Goal: Transaction & Acquisition: Download file/media

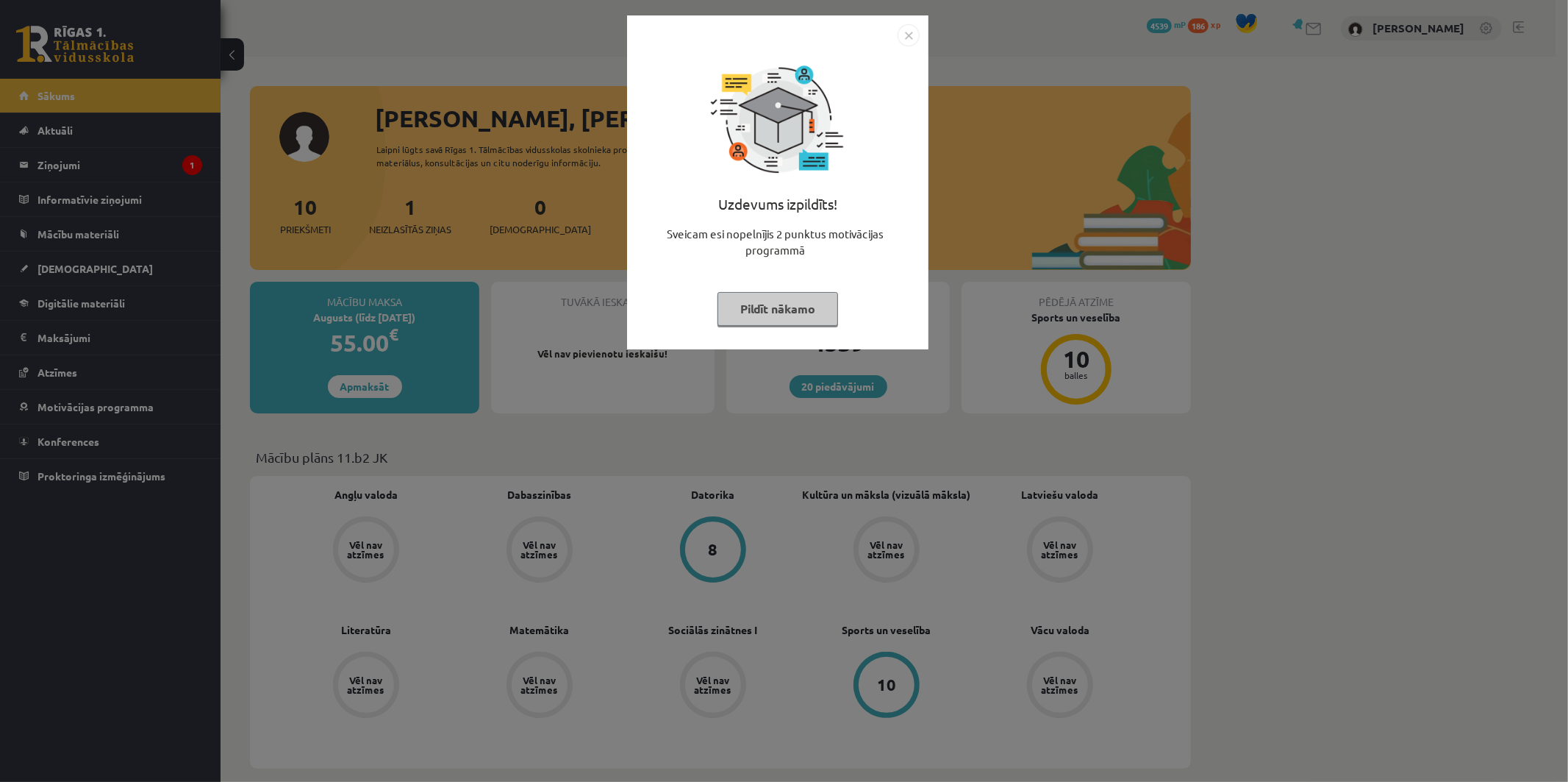
click at [733, 320] on button "Pildīt nākamo" at bounding box center [778, 309] width 121 height 34
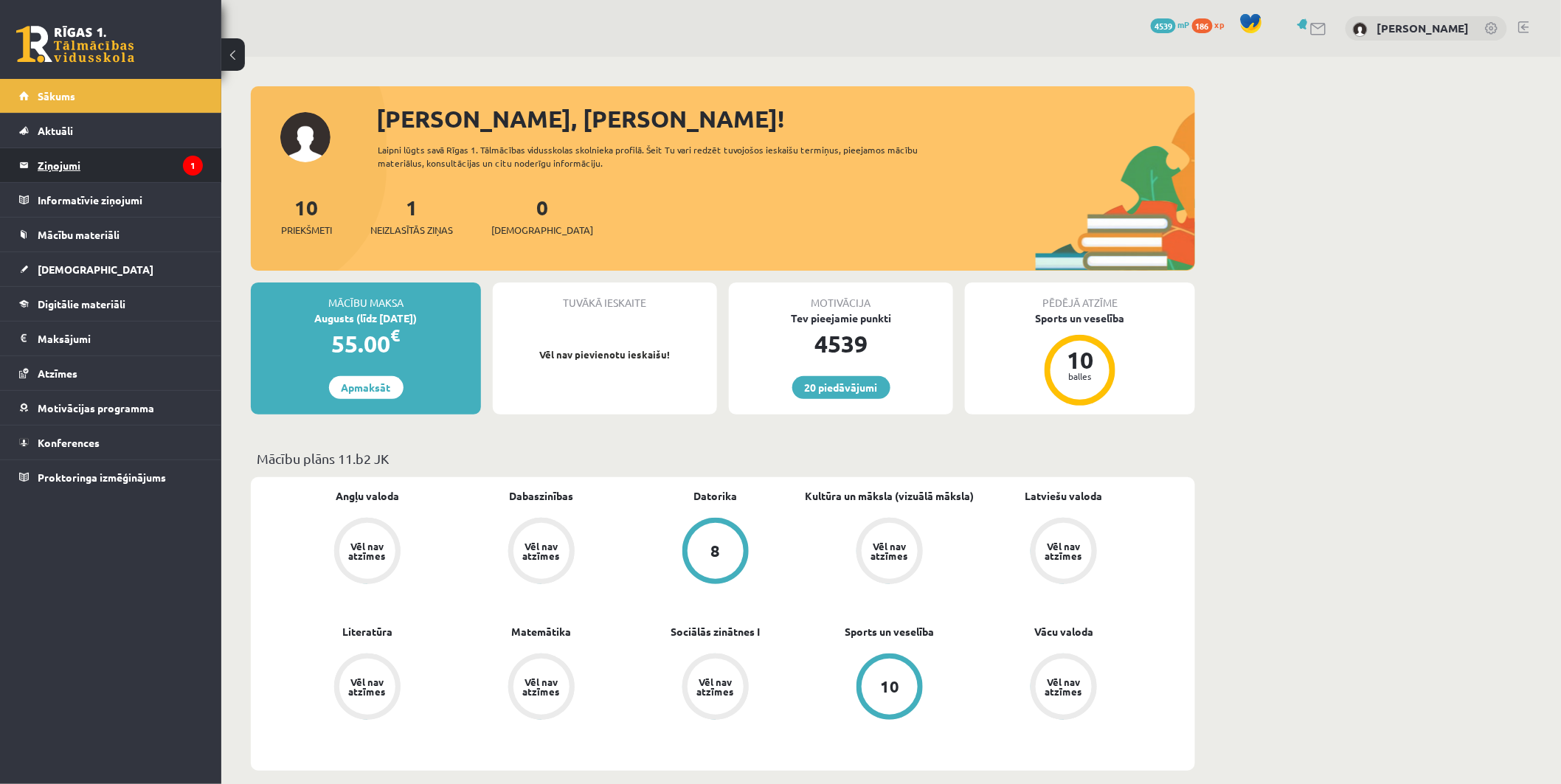
click at [59, 179] on legend "Ziņojumi 1" at bounding box center [120, 165] width 165 height 34
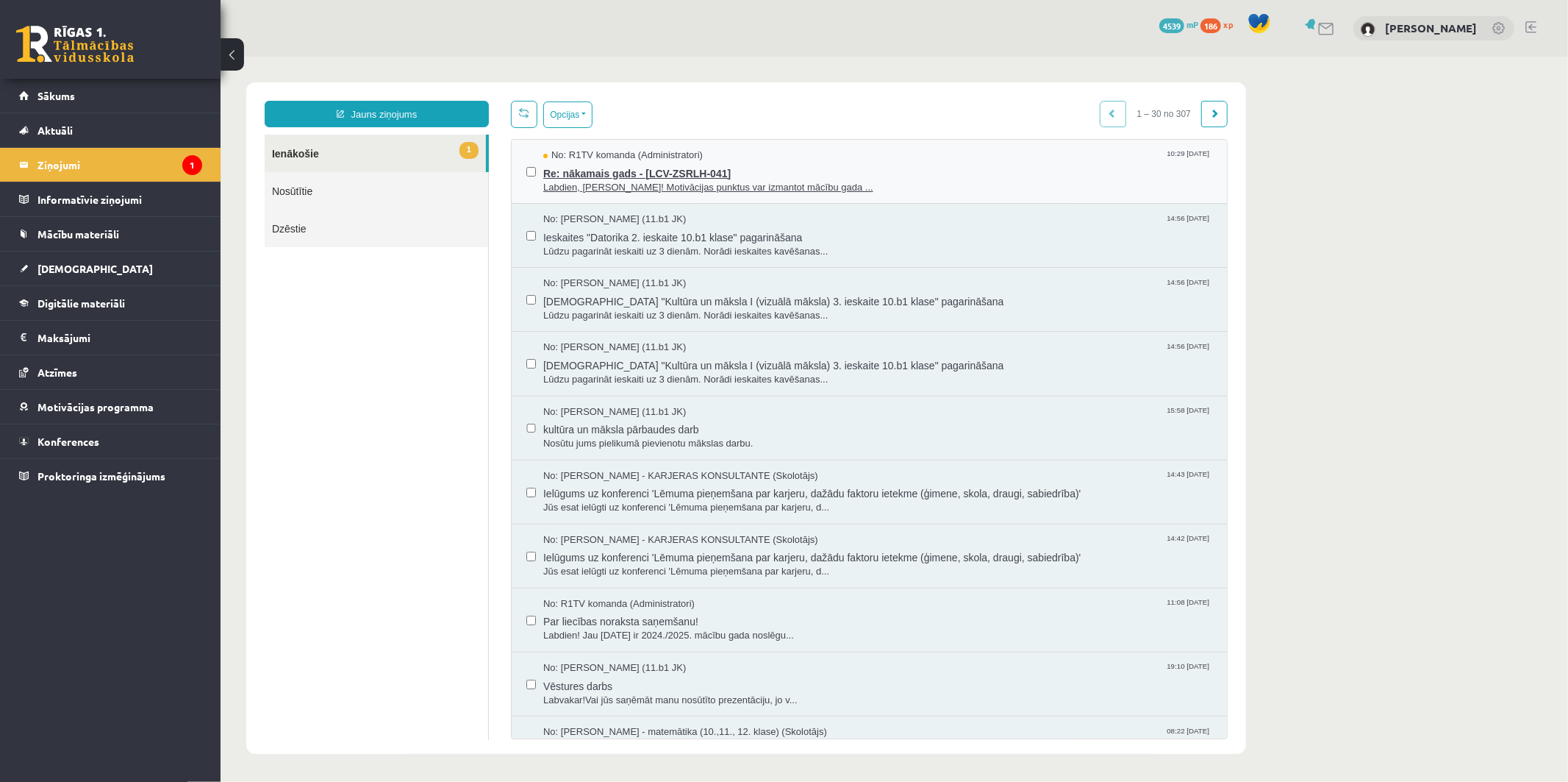
click at [654, 167] on span "Re: nākamais gads - [LCV-ZSRLH-041]" at bounding box center [877, 171] width 669 height 18
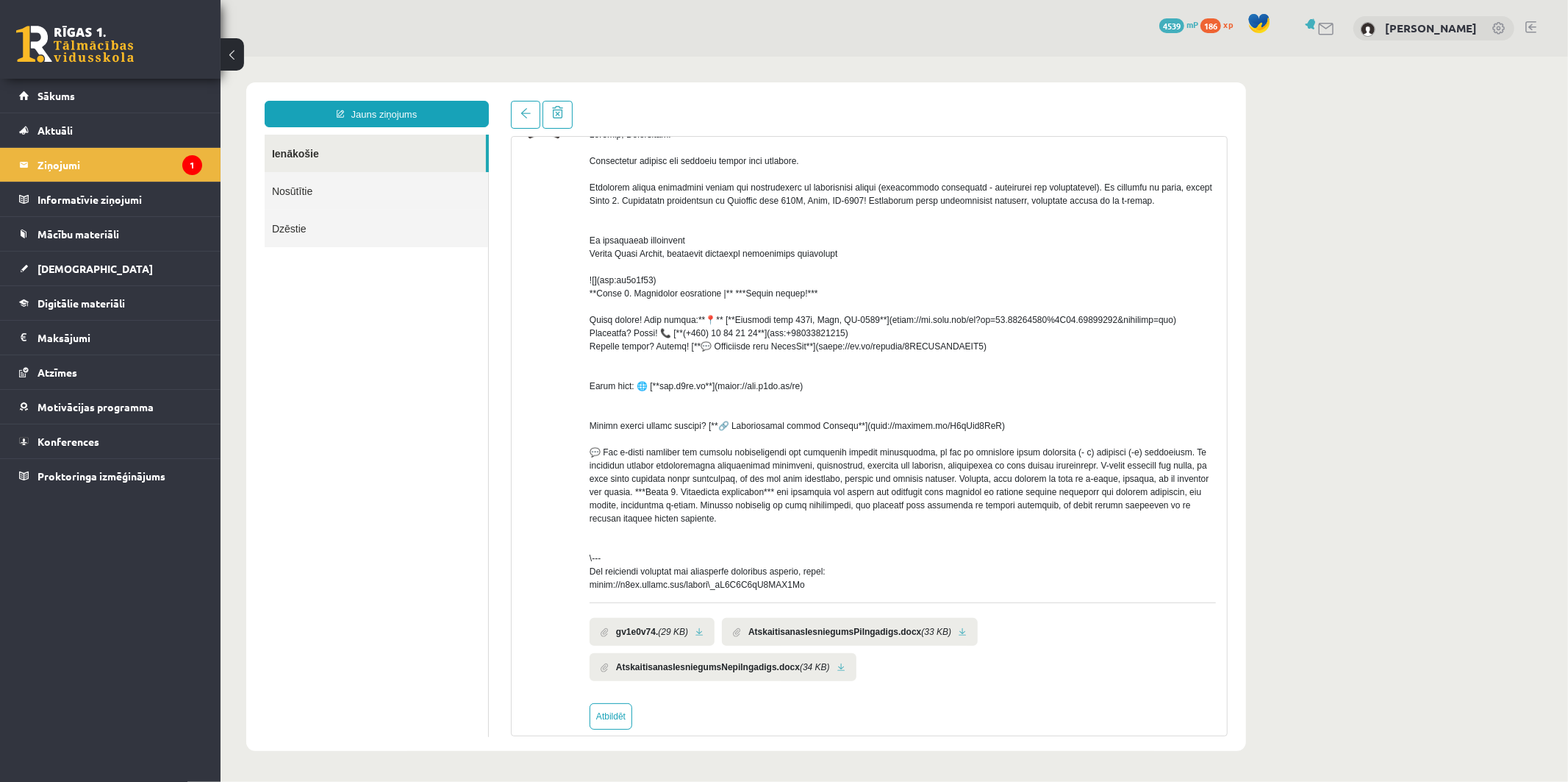
scroll to position [133, 0]
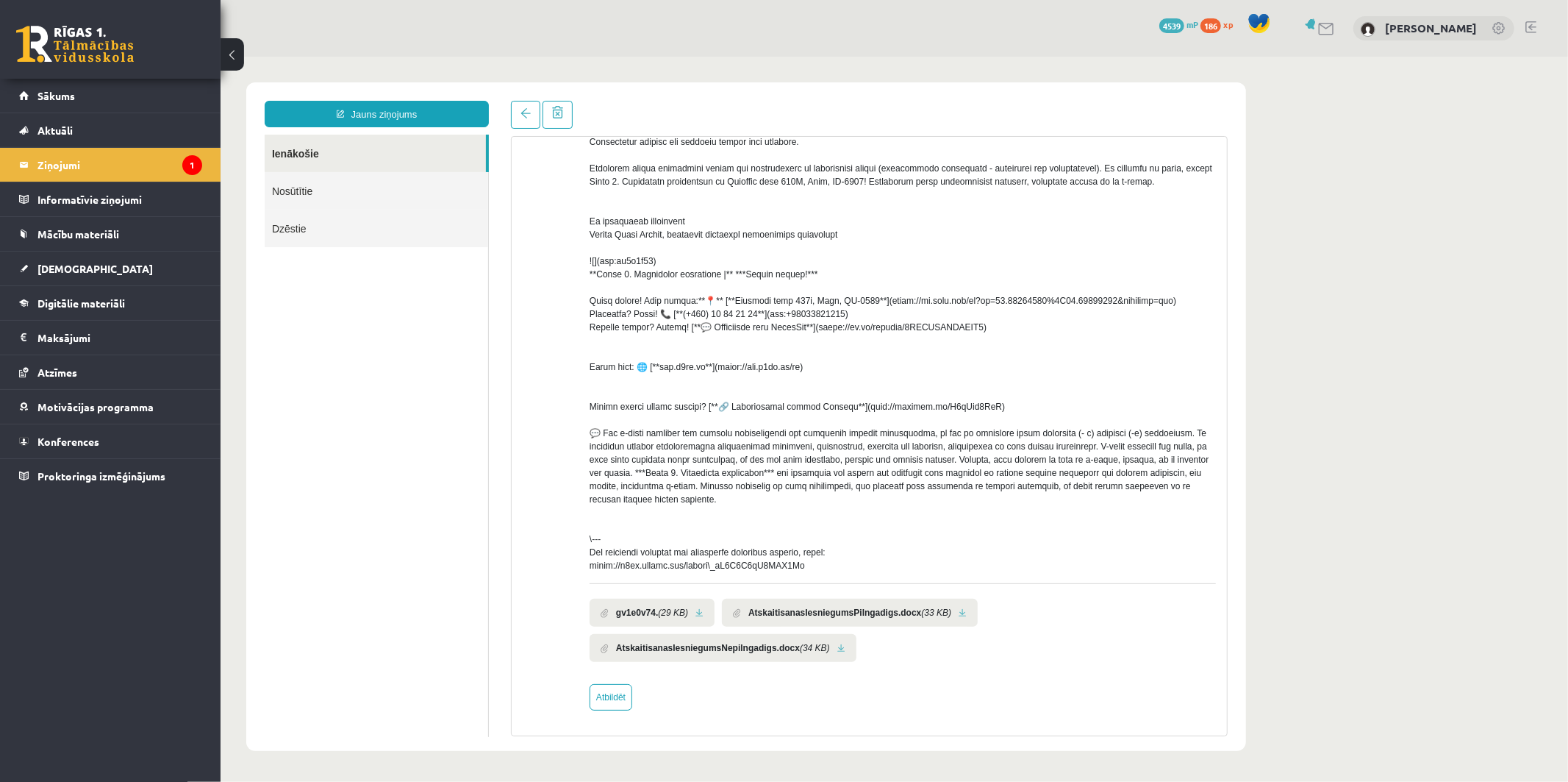
click at [695, 603] on li "gv1e0v74. (29 KB)" at bounding box center [651, 611] width 125 height 28
click at [695, 608] on link at bounding box center [699, 612] width 8 height 9
click at [958, 611] on link at bounding box center [962, 612] width 8 height 9
click at [837, 644] on link at bounding box center [841, 648] width 8 height 9
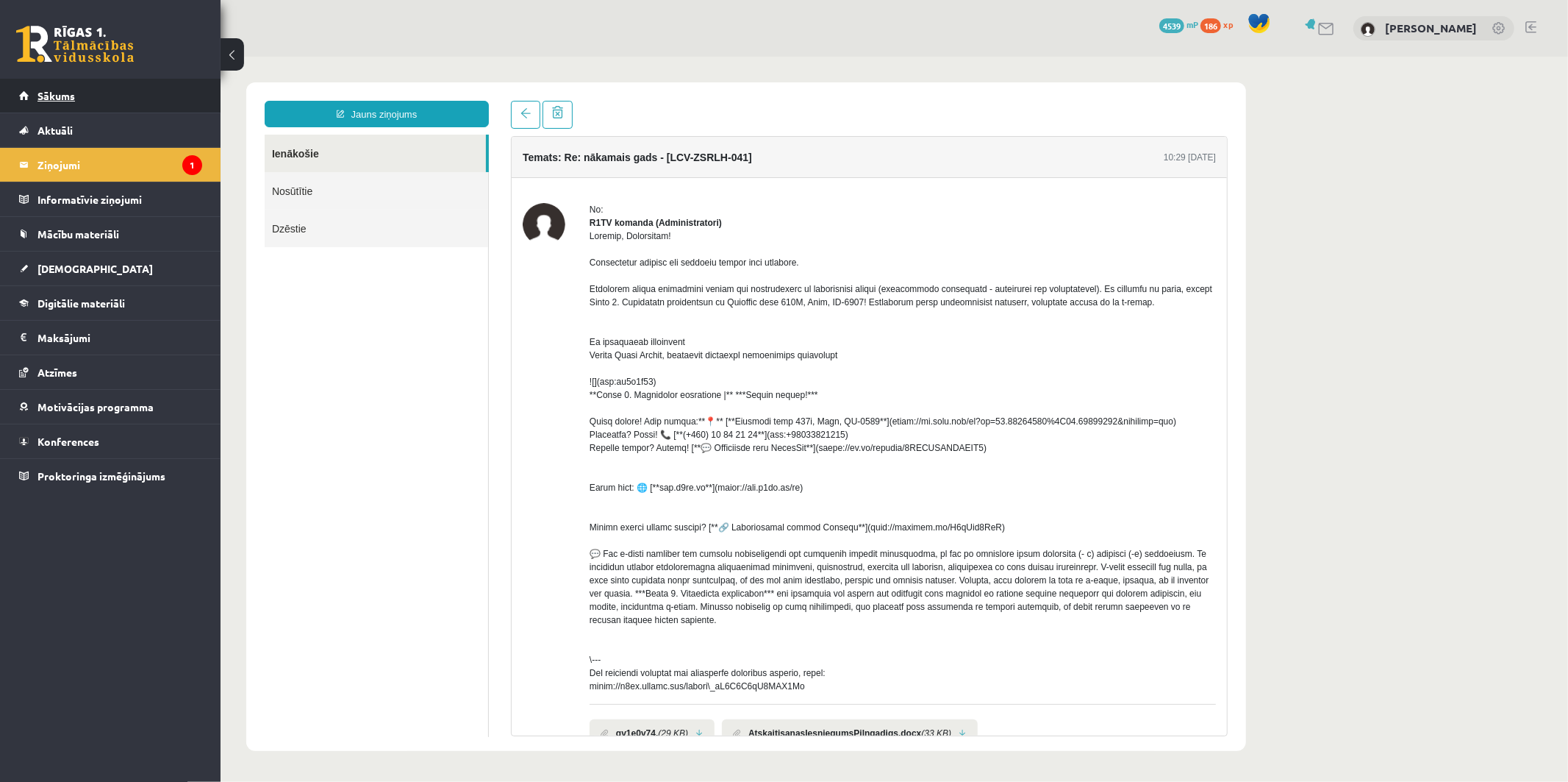
click at [78, 97] on link "Sākums" at bounding box center [111, 95] width 183 height 34
